Goal: Information Seeking & Learning: Learn about a topic

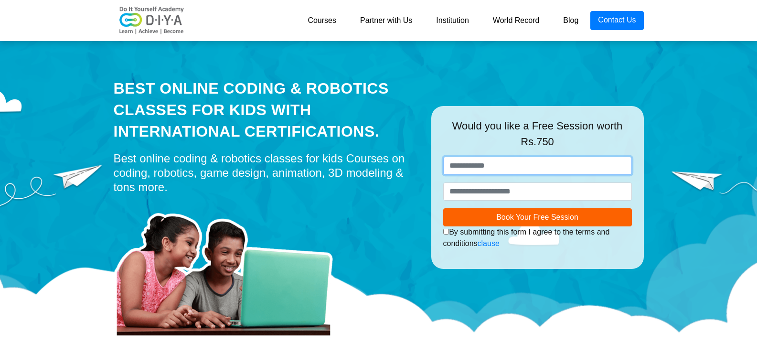
click at [493, 165] on input "text" at bounding box center [537, 166] width 189 height 18
click at [328, 24] on link "Courses" at bounding box center [322, 20] width 53 height 19
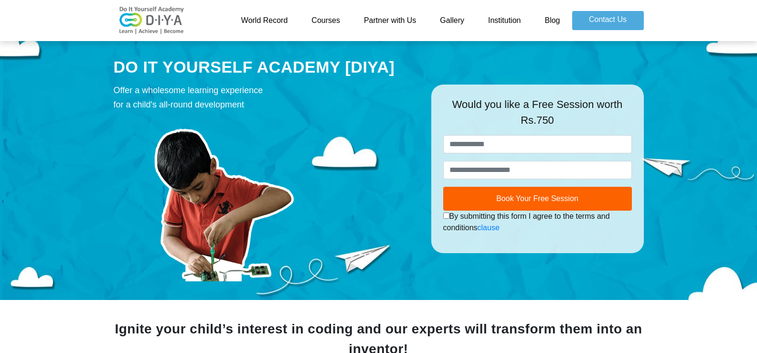
click at [505, 17] on link "Institution" at bounding box center [504, 20] width 56 height 19
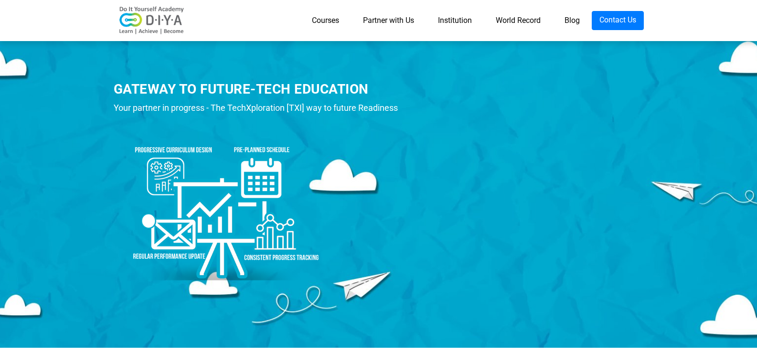
click at [137, 24] on img at bounding box center [152, 20] width 76 height 29
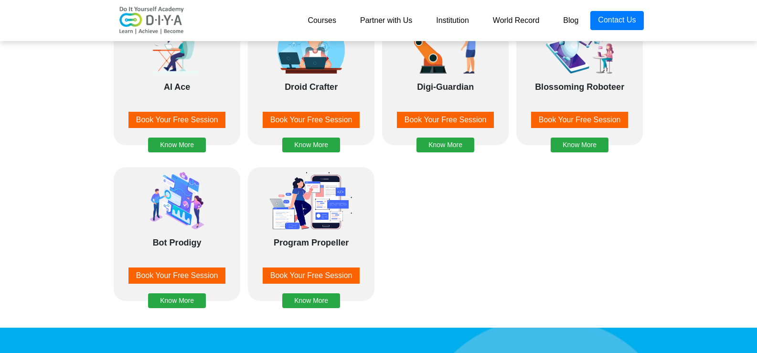
scroll to position [1384, 0]
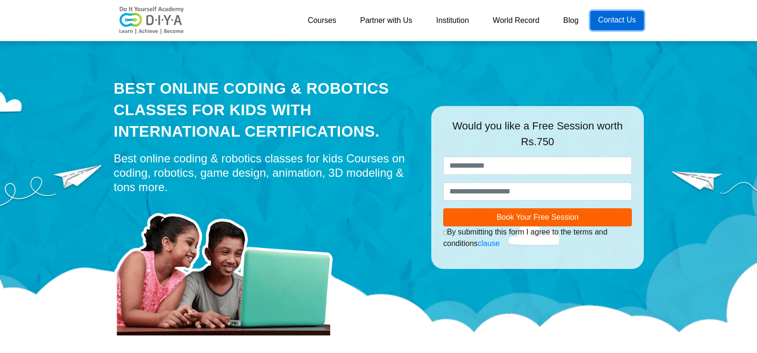
click at [603, 22] on link "Contact Us" at bounding box center [616, 20] width 53 height 19
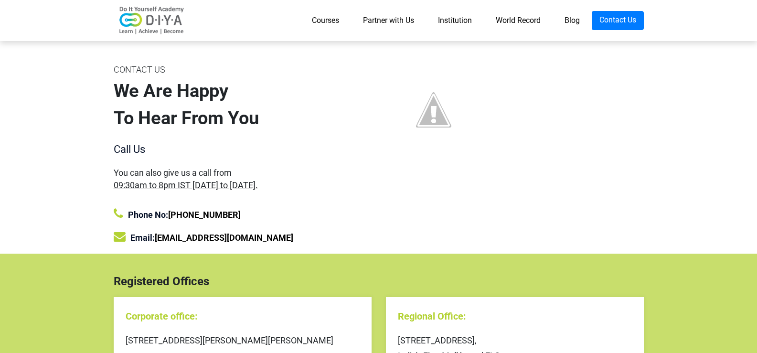
click at [336, 22] on link "Courses" at bounding box center [325, 20] width 51 height 19
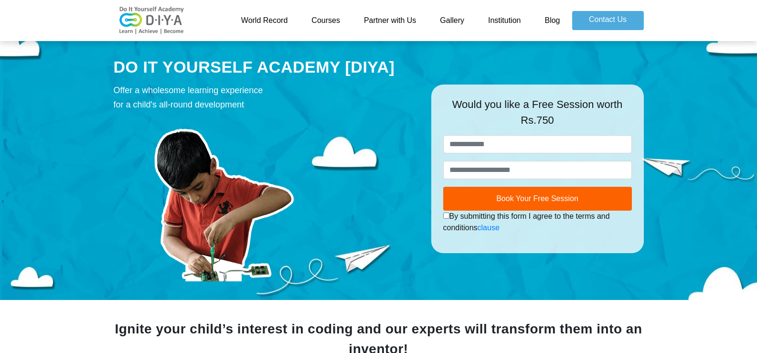
click at [379, 18] on link "Partner with Us" at bounding box center [390, 20] width 76 height 19
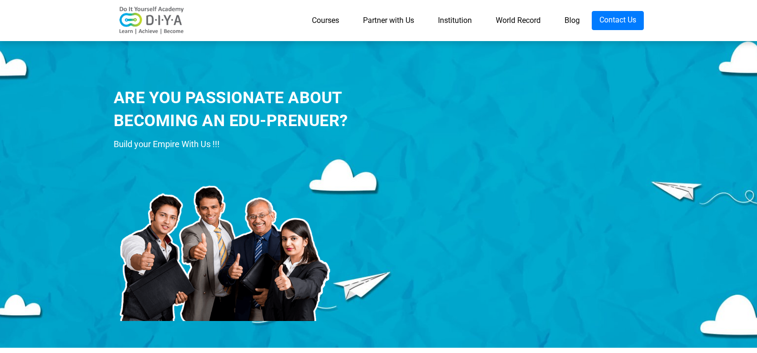
click at [145, 27] on img at bounding box center [152, 20] width 76 height 29
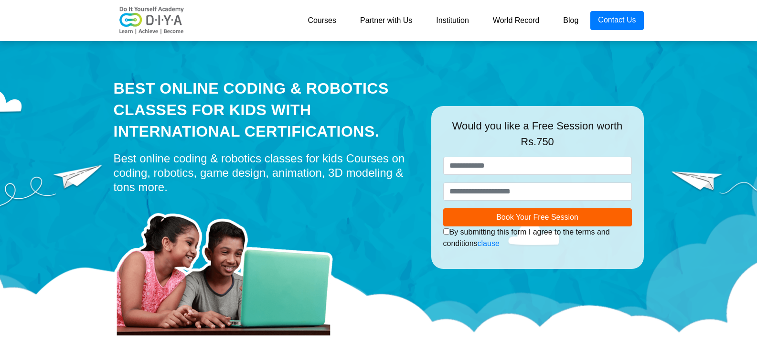
click at [326, 19] on link "Courses" at bounding box center [322, 20] width 53 height 19
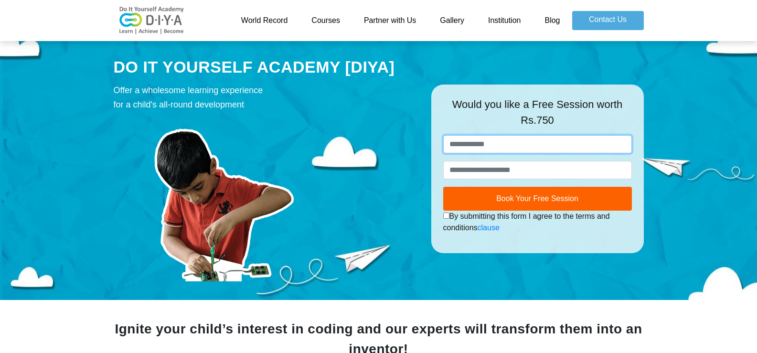
click at [548, 148] on input "text" at bounding box center [537, 144] width 189 height 18
click at [544, 148] on input "text" at bounding box center [537, 144] width 189 height 18
